Goal: Information Seeking & Learning: Find contact information

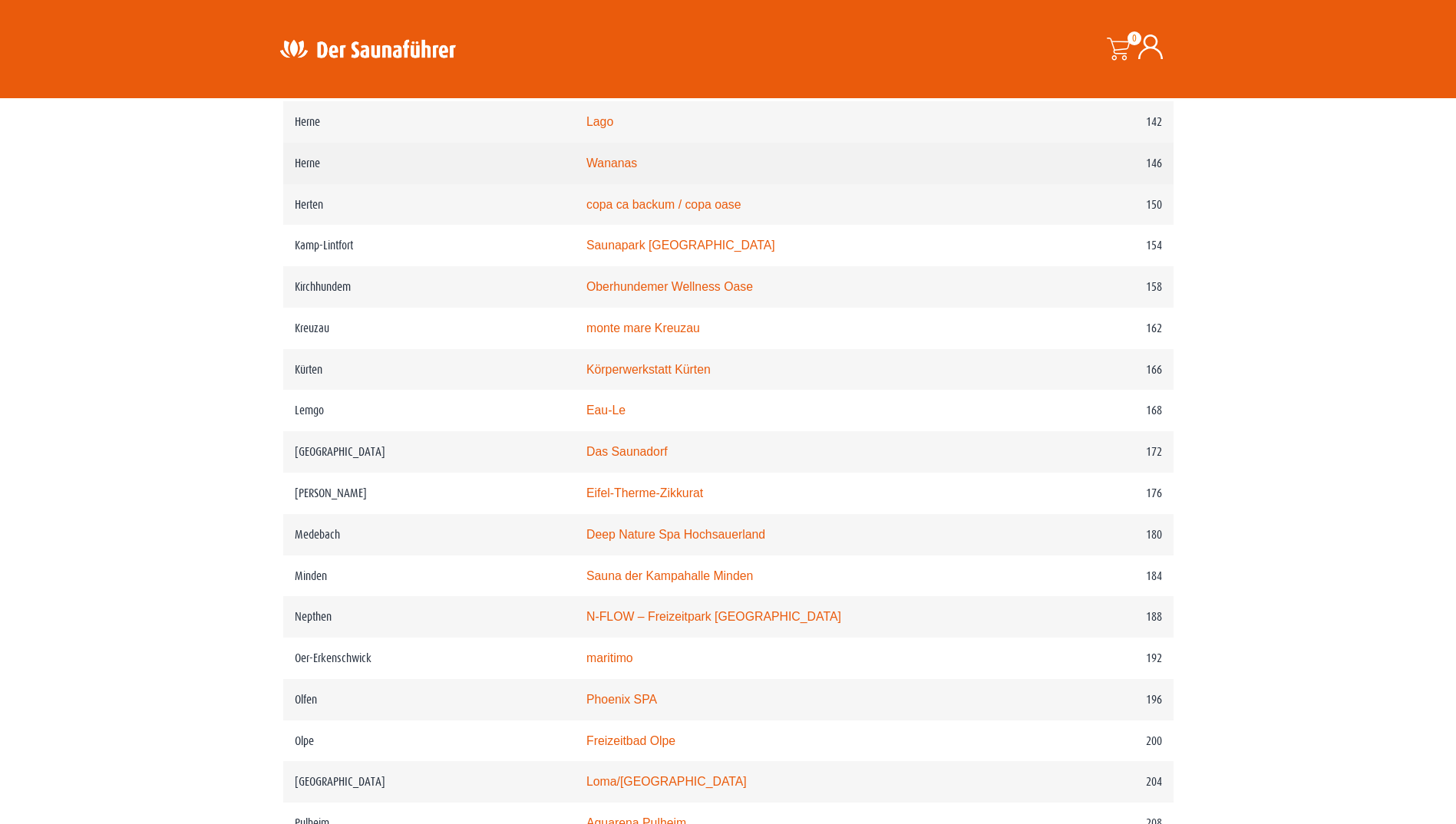
scroll to position [2072, 0]
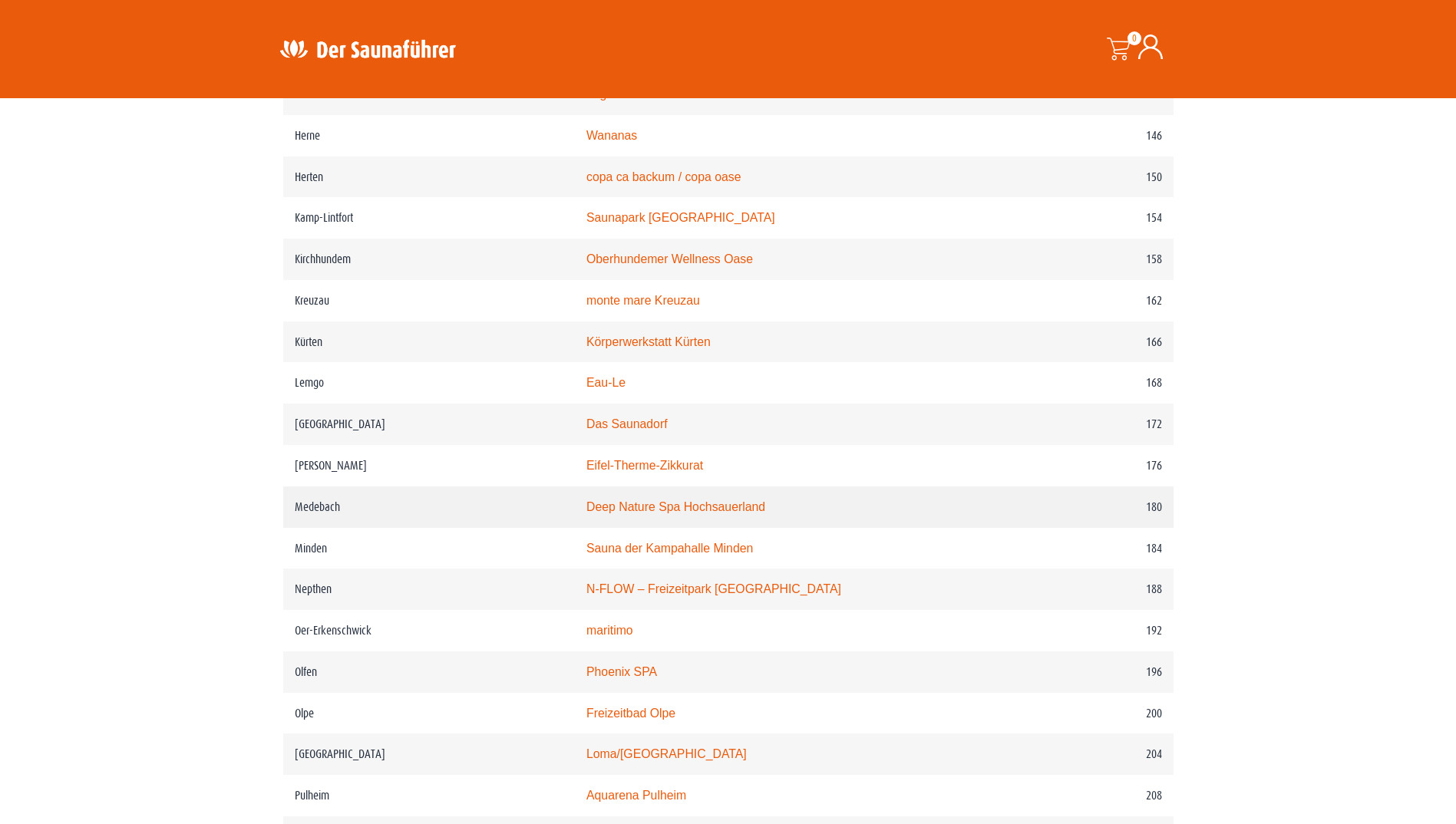
click at [704, 513] on link "Deep Nature Spa Hochsauerland" at bounding box center [675, 506] width 179 height 13
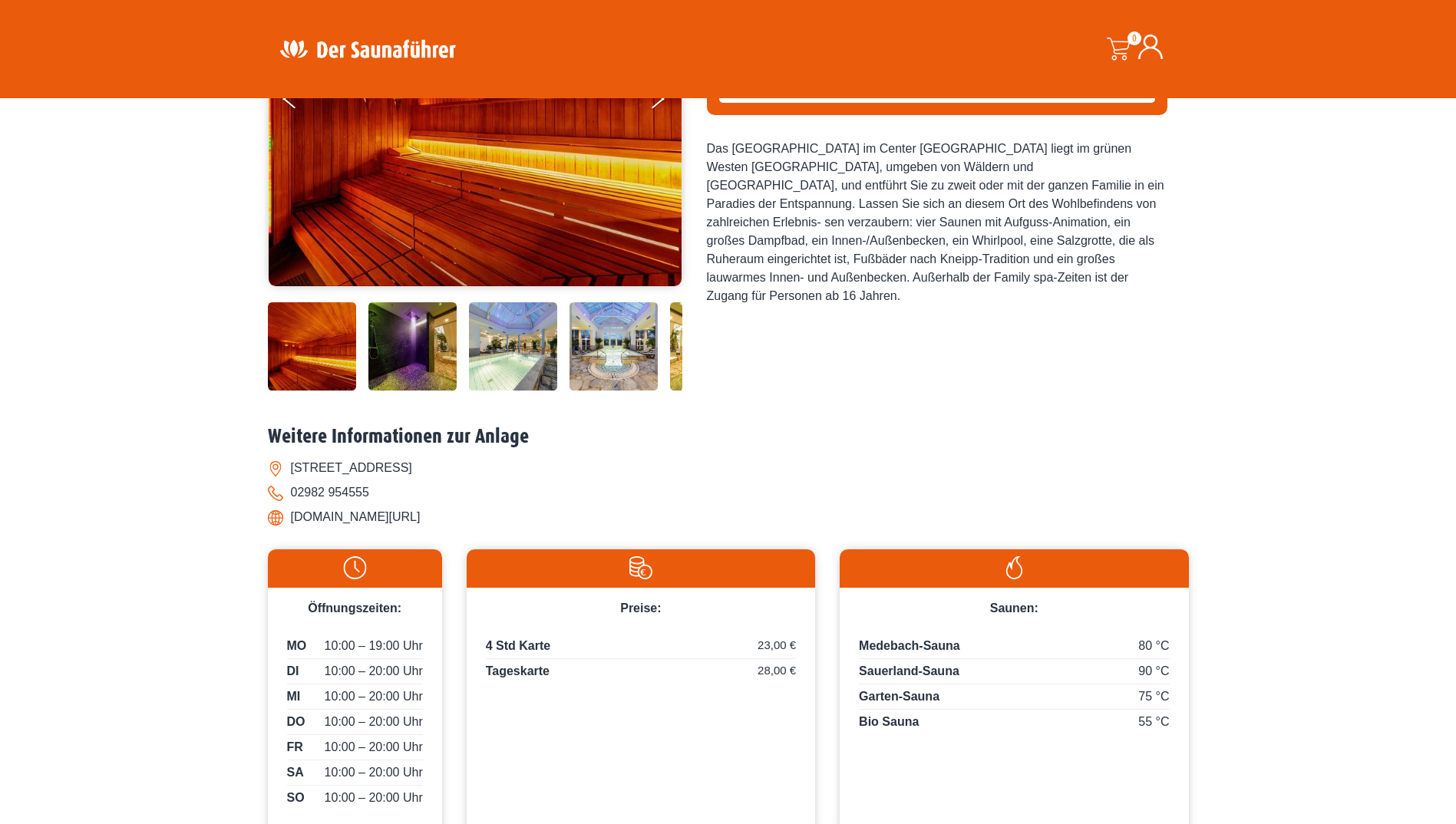
scroll to position [383, 0]
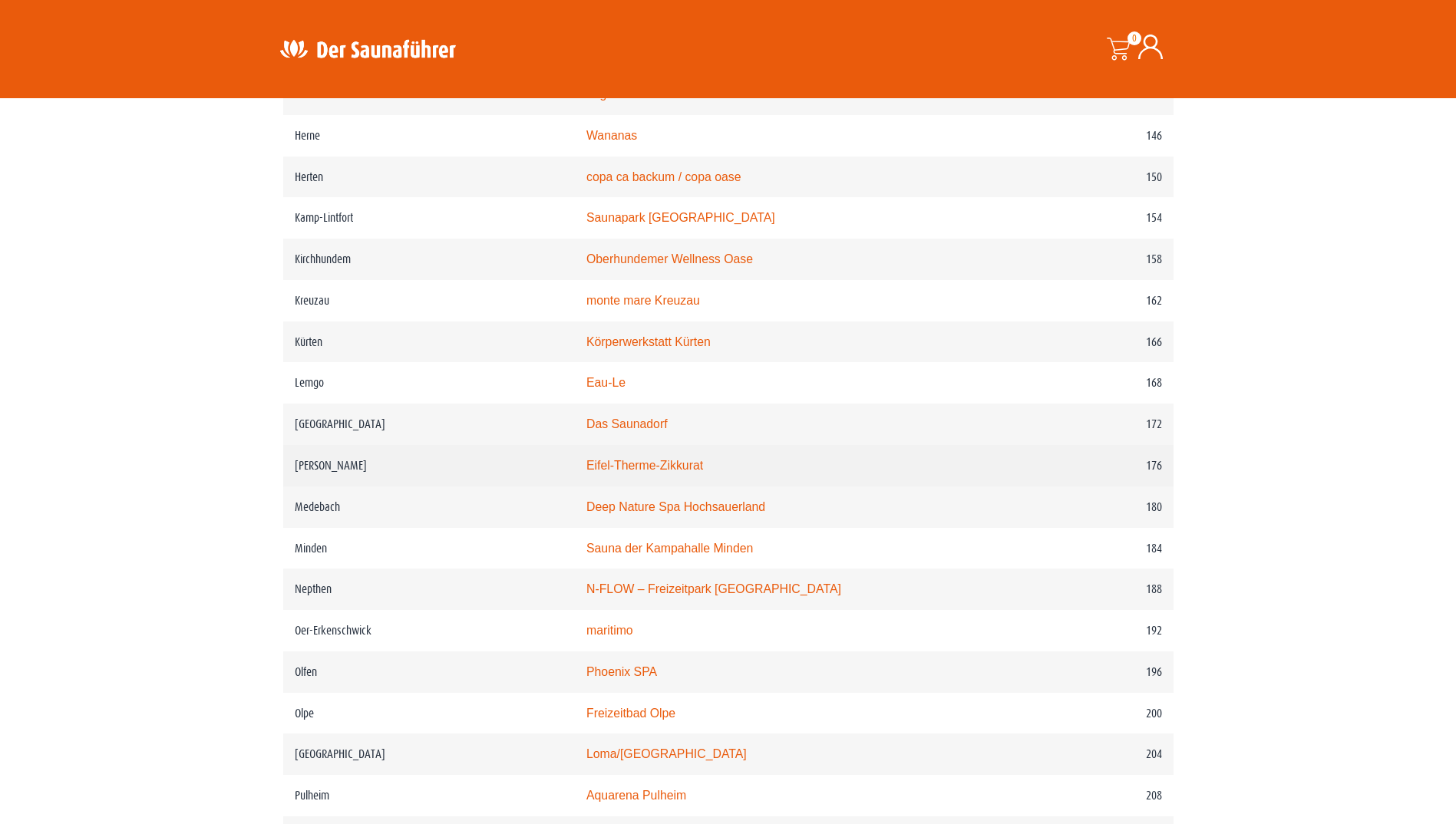
scroll to position [2148, 0]
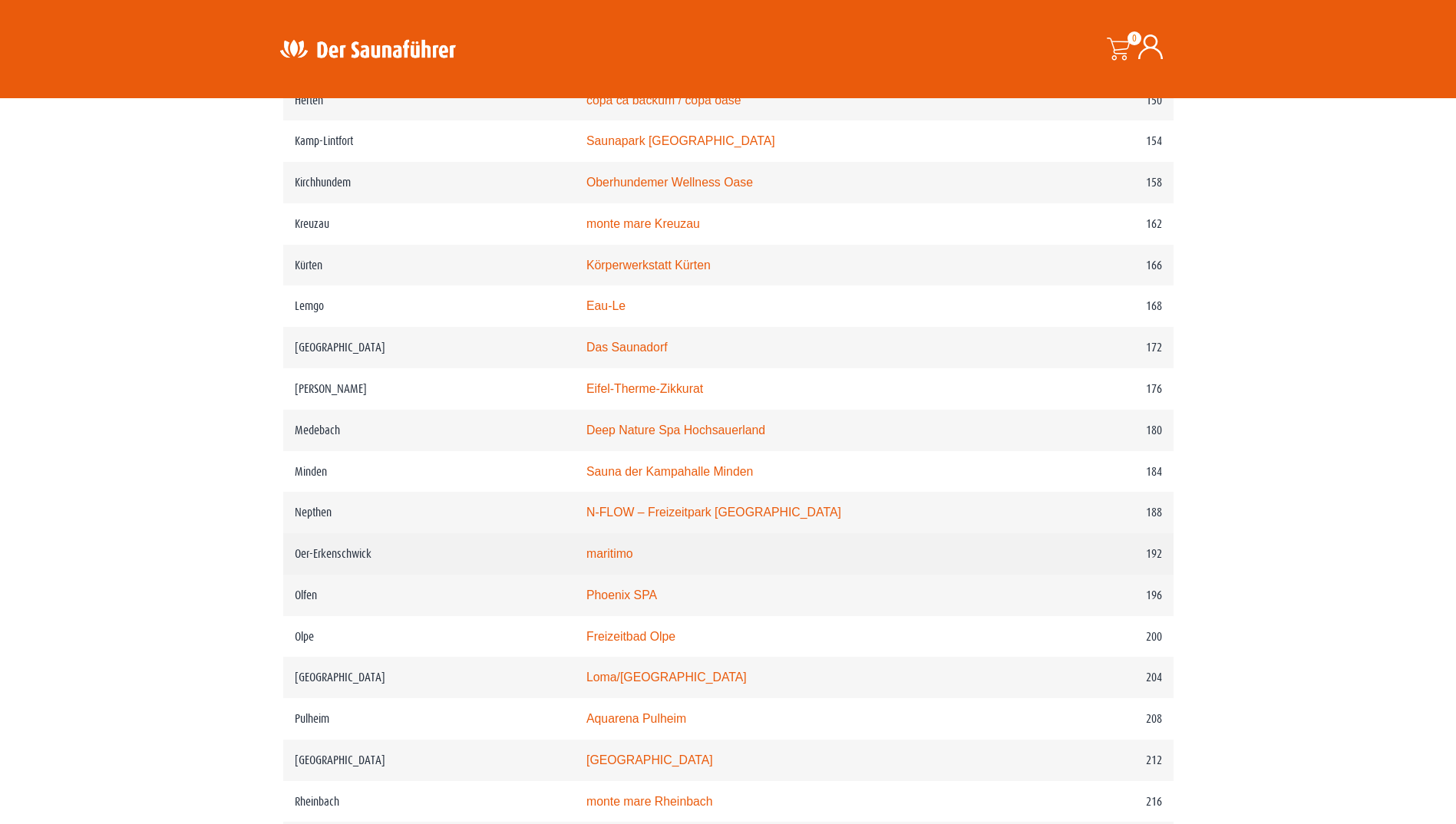
click at [634, 560] on link "maritimo" at bounding box center [609, 553] width 47 height 13
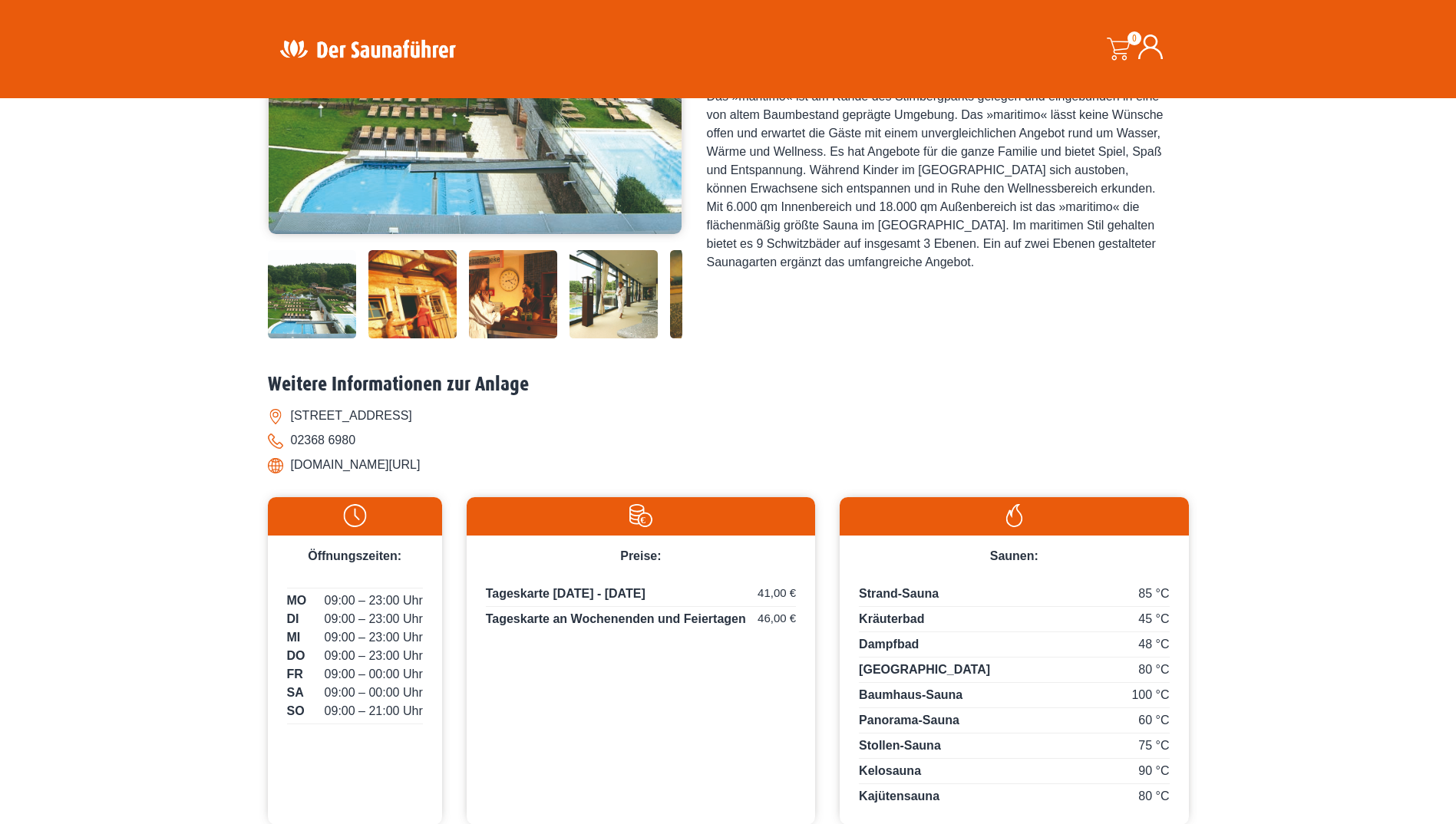
scroll to position [383, 0]
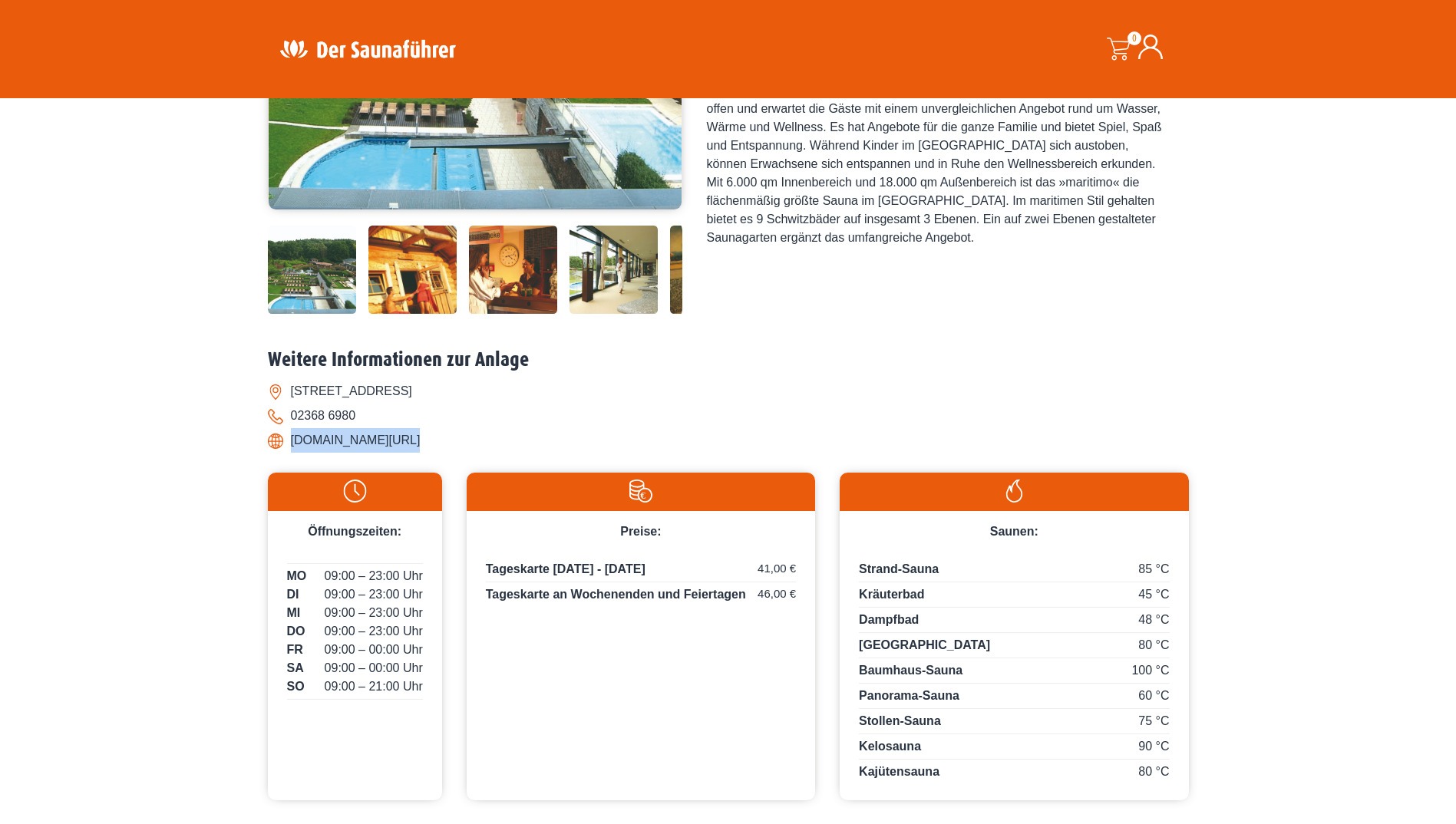
drag, startPoint x: 292, startPoint y: 439, endPoint x: 397, endPoint y: 441, distance: 105.0
click at [397, 441] on li "www.maritimo.info/" at bounding box center [728, 440] width 921 height 25
copy li "www.maritimo.info/"
click at [276, 444] on li "www.maritimo.info/" at bounding box center [728, 440] width 921 height 25
click at [276, 441] on li "www.maritimo.info/" at bounding box center [728, 440] width 921 height 25
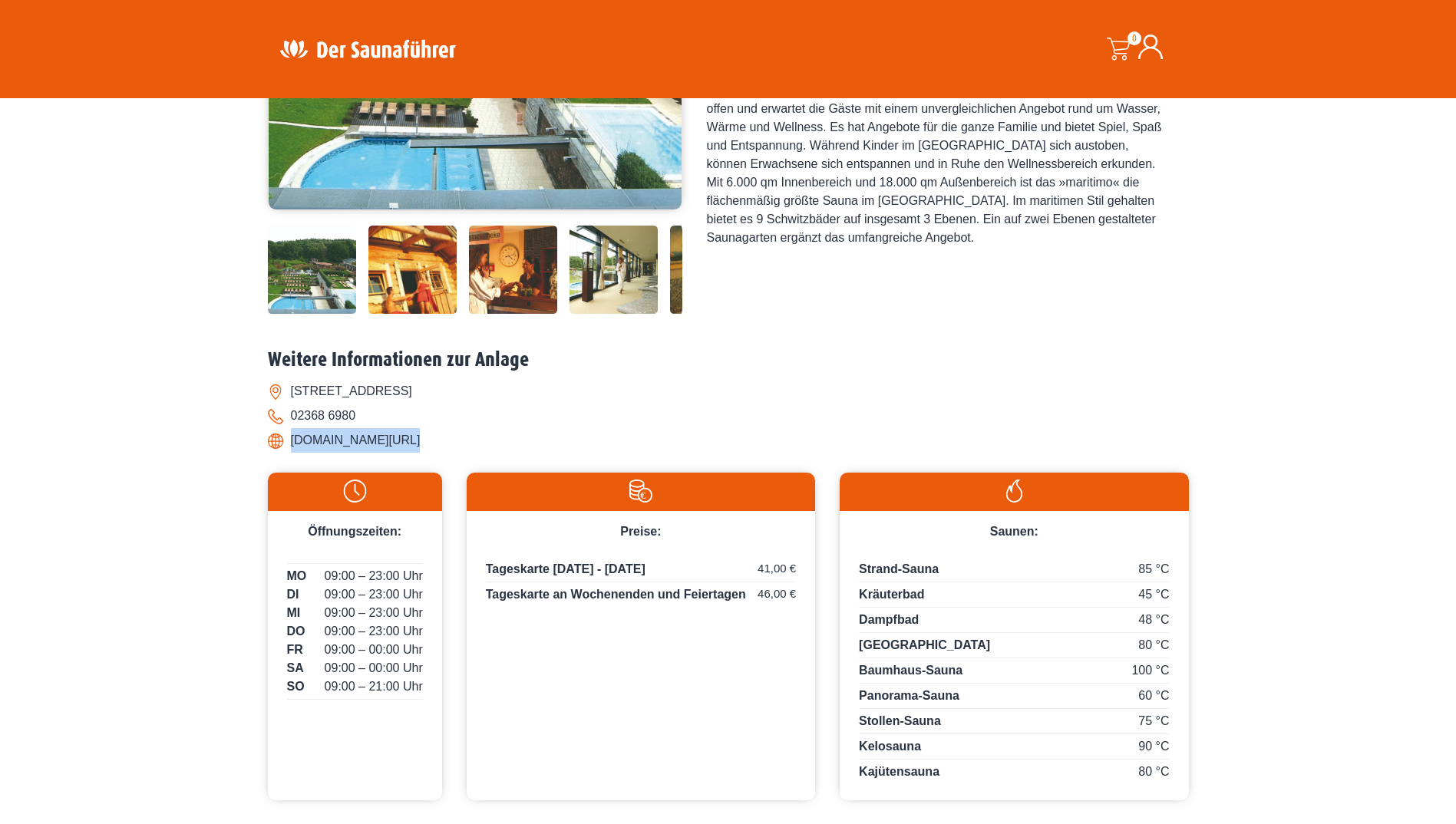
drag, startPoint x: 290, startPoint y: 440, endPoint x: 395, endPoint y: 441, distance: 105.0
click at [395, 441] on li "www.maritimo.info/" at bounding box center [728, 440] width 921 height 25
copy li "www.maritimo.info/"
